Goal: Find specific page/section: Find specific page/section

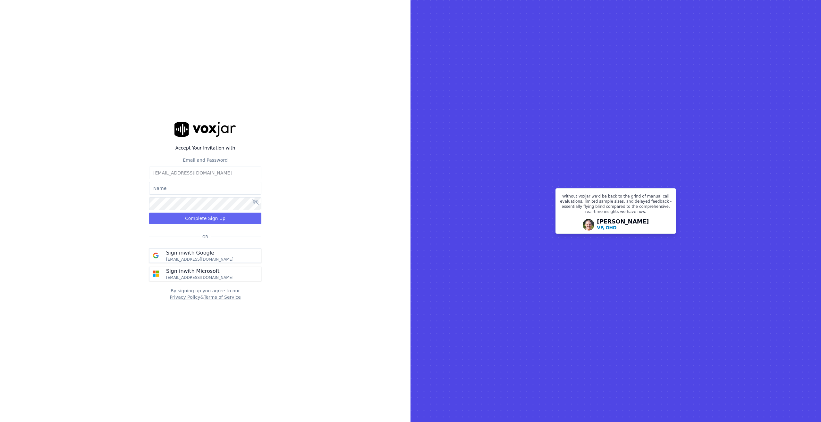
click at [213, 190] on input "text" at bounding box center [205, 188] width 112 height 13
type input "Austin"
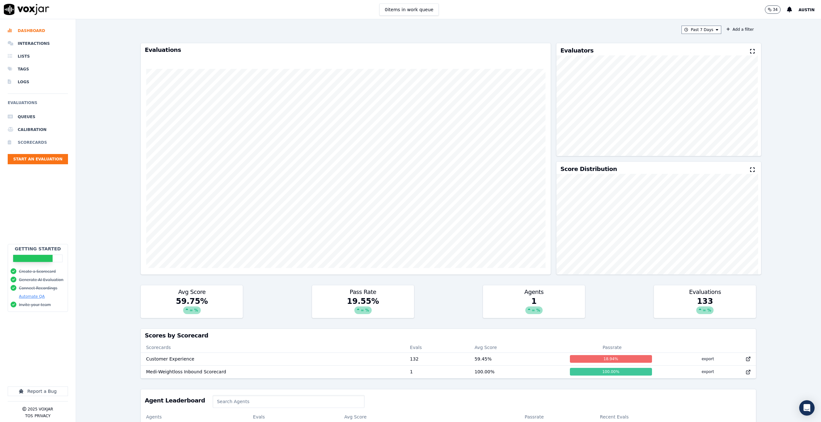
click at [28, 146] on li "Scorecards" at bounding box center [38, 142] width 60 height 13
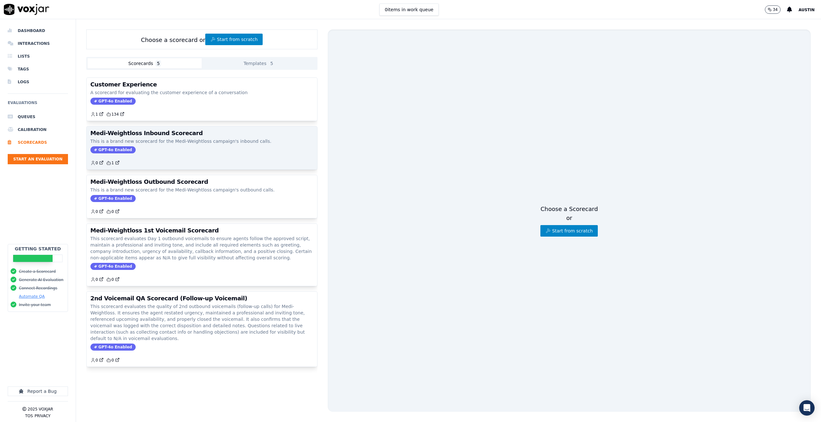
click at [170, 154] on div "Medi-Weightloss Inbound Scorecard This is a brand new scorecard for the Medi-We…" at bounding box center [202, 148] width 230 height 43
